Goal: Information Seeking & Learning: Learn about a topic

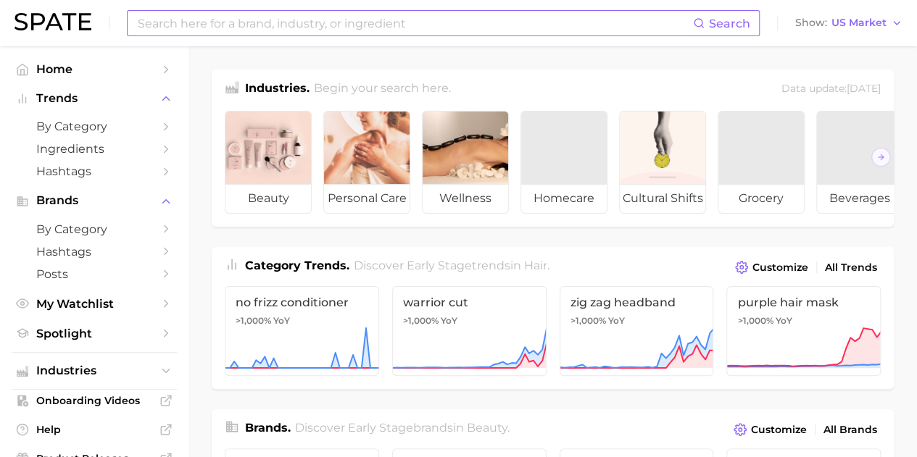
click at [155, 30] on input at bounding box center [414, 23] width 557 height 25
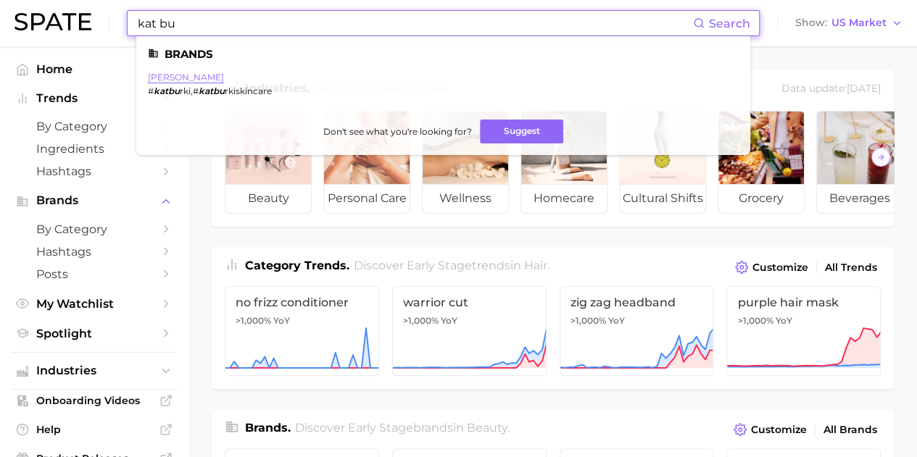
type input "kat bu"
click at [177, 78] on link "[PERSON_NAME]" at bounding box center [186, 77] width 76 height 11
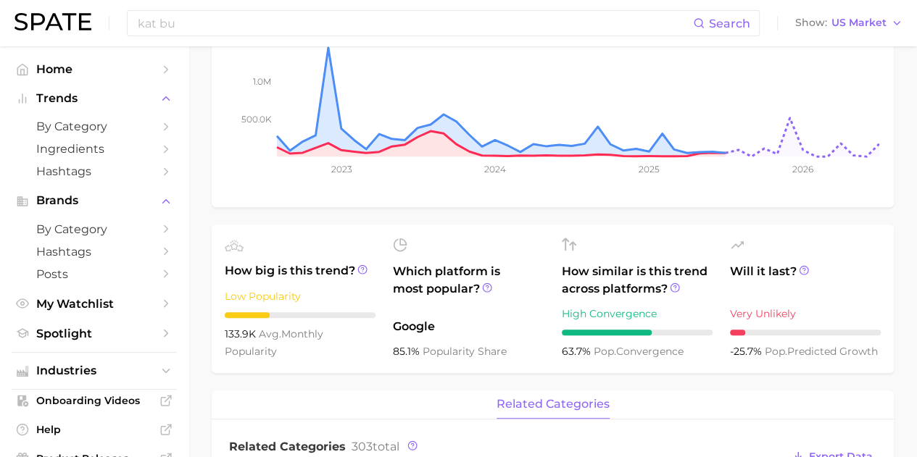
scroll to position [290, 0]
